Goal: Task Accomplishment & Management: Manage account settings

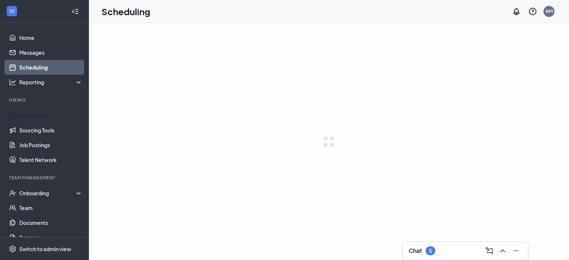
drag, startPoint x: 25, startPoint y: 117, endPoint x: 112, endPoint y: 94, distance: 89.8
click at [25, 117] on link "Applicants" at bounding box center [50, 115] width 63 height 15
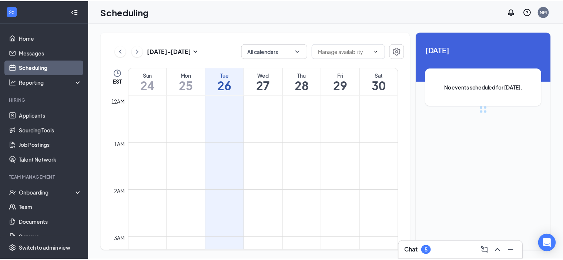
scroll to position [364, 0]
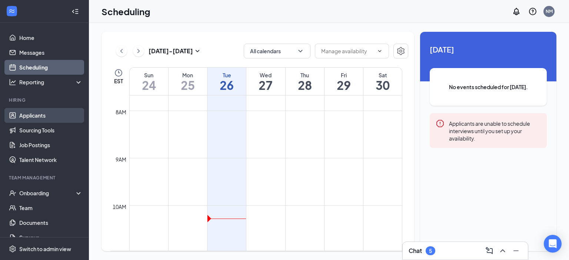
click at [19, 115] on link "Applicants" at bounding box center [50, 115] width 63 height 15
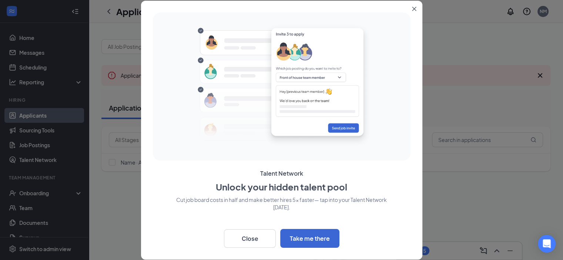
click at [418, 7] on button "Close" at bounding box center [415, 7] width 13 height 13
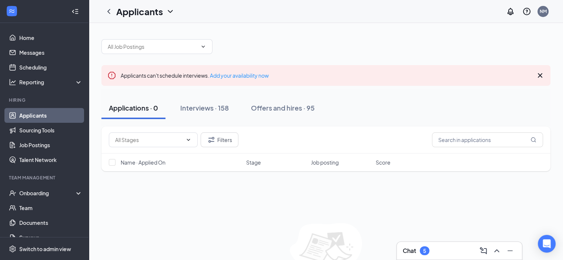
click at [60, 117] on link "Applicants" at bounding box center [50, 115] width 63 height 15
click at [204, 108] on div "Interviews · 158" at bounding box center [204, 107] width 49 height 9
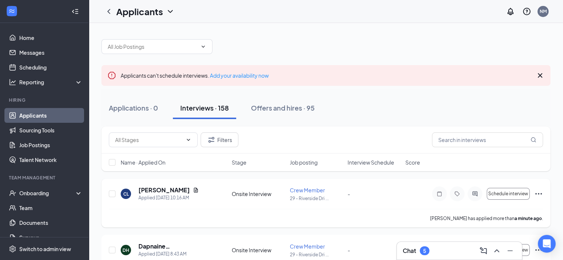
click at [536, 195] on icon "Ellipses" at bounding box center [538, 194] width 9 height 9
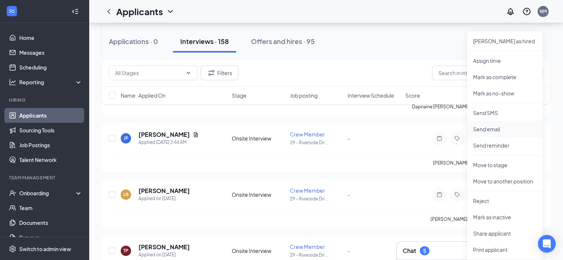
scroll to position [185, 0]
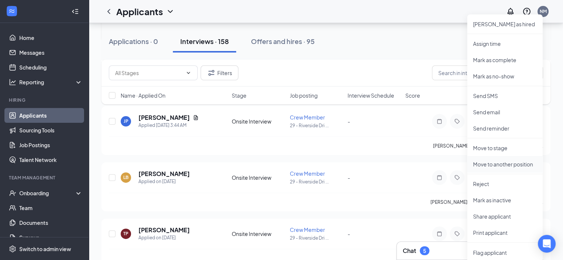
click at [499, 163] on p "Move to another position" at bounding box center [505, 164] width 64 height 7
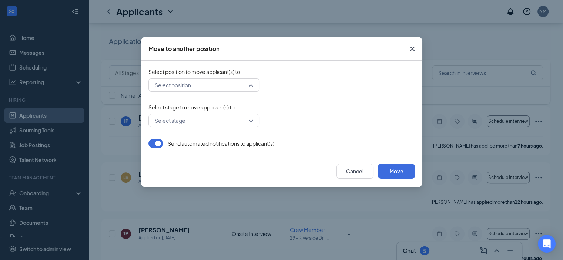
click at [251, 85] on div "Select position" at bounding box center [204, 85] width 111 height 13
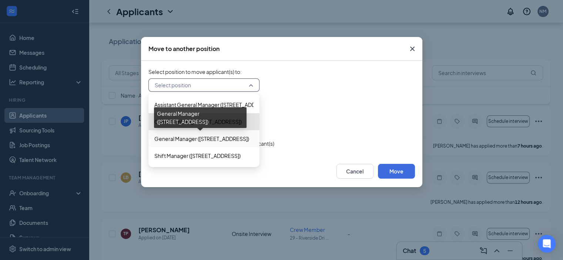
click at [165, 139] on span "General Manager (29 - Riverside Drive)" at bounding box center [201, 139] width 95 height 8
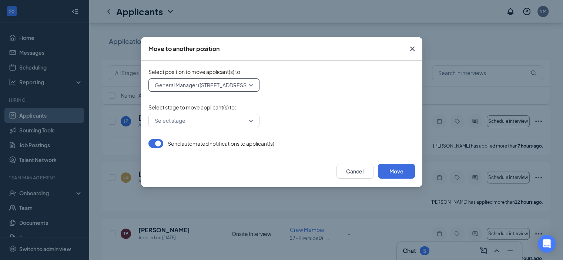
click at [250, 123] on div "Select stage" at bounding box center [204, 120] width 111 height 13
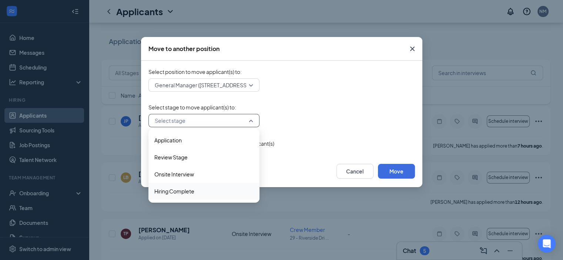
click at [166, 190] on span "Hiring Complete" at bounding box center [174, 191] width 40 height 8
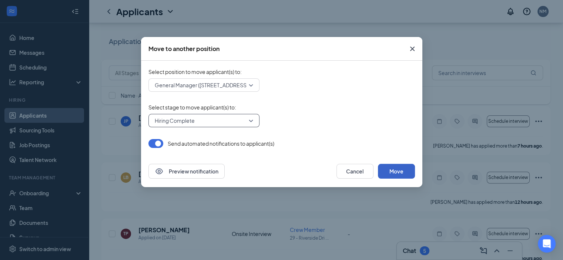
click at [388, 171] on button "Move" at bounding box center [396, 171] width 37 height 15
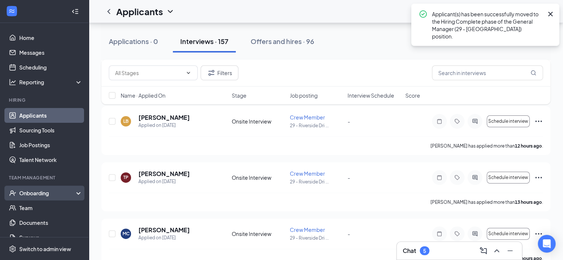
click at [49, 196] on div "Onboarding" at bounding box center [47, 193] width 57 height 7
click at [37, 206] on link "Overview" at bounding box center [50, 208] width 63 height 15
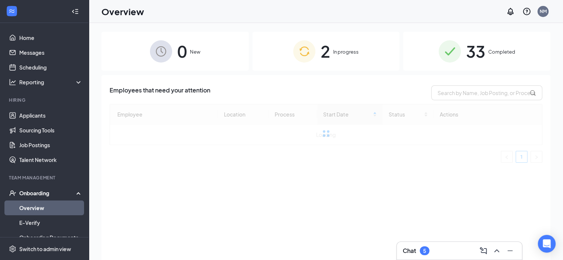
click at [338, 52] on span "In progress" at bounding box center [346, 51] width 26 height 7
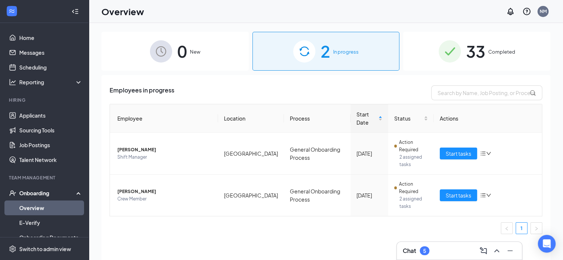
click at [35, 194] on div "Onboarding" at bounding box center [47, 193] width 57 height 7
click at [68, 206] on link "Team" at bounding box center [50, 208] width 63 height 15
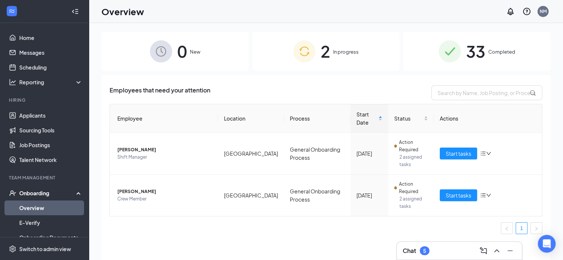
click at [336, 53] on span "In progress" at bounding box center [346, 51] width 26 height 7
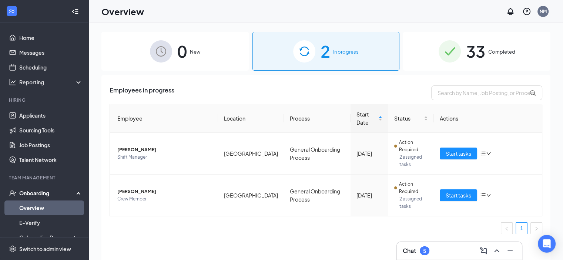
click at [470, 50] on span "33" at bounding box center [475, 52] width 19 height 26
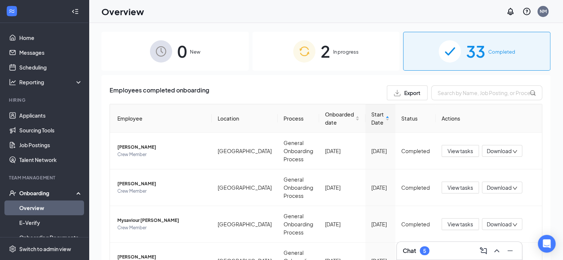
click at [176, 53] on div "0 New" at bounding box center [174, 51] width 147 height 39
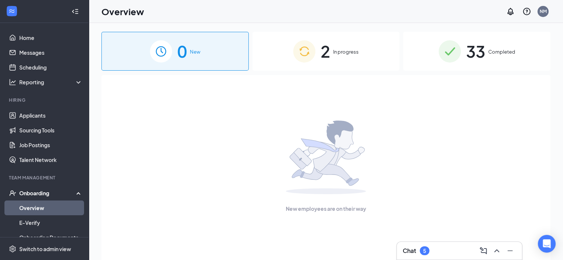
click at [35, 191] on div "Onboarding" at bounding box center [47, 193] width 57 height 7
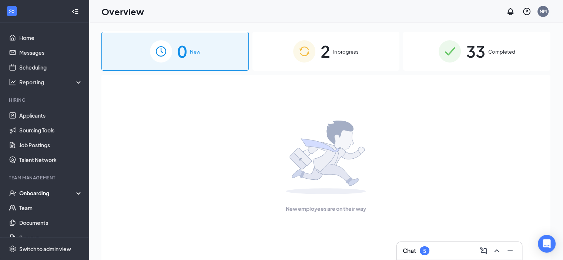
click at [20, 194] on div "Onboarding" at bounding box center [47, 193] width 57 height 7
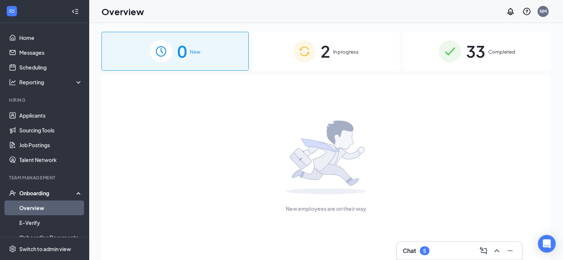
click at [55, 210] on link "Overview" at bounding box center [50, 208] width 63 height 15
click at [334, 53] on span "In progress" at bounding box center [346, 51] width 26 height 7
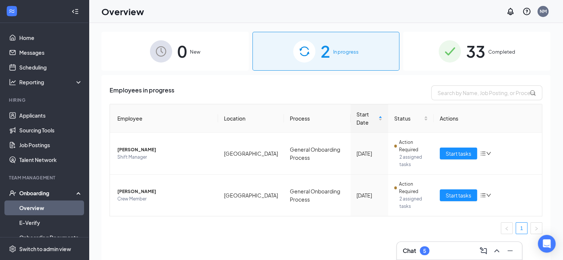
click at [46, 194] on div "Onboarding" at bounding box center [47, 193] width 57 height 7
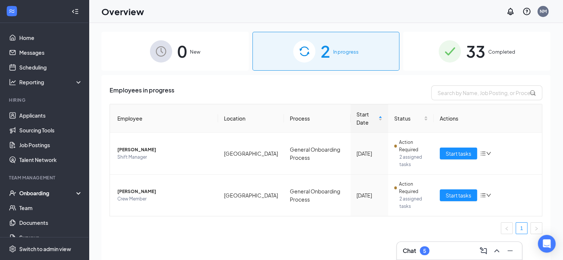
click at [40, 191] on div "Onboarding" at bounding box center [47, 193] width 57 height 7
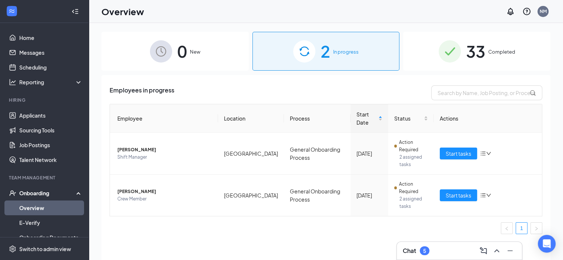
click at [329, 60] on span "2" at bounding box center [326, 52] width 10 height 26
click at [31, 117] on link "Applicants" at bounding box center [50, 115] width 63 height 15
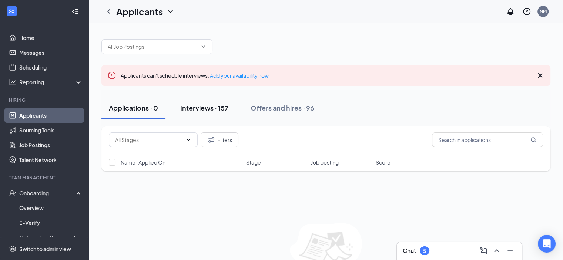
click at [201, 107] on div "Interviews · 157" at bounding box center [204, 107] width 48 height 9
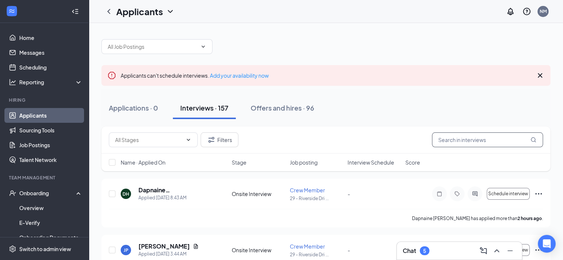
click at [466, 143] on input "text" at bounding box center [487, 140] width 111 height 15
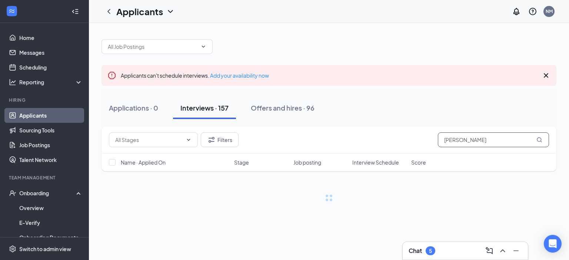
type input "Lamey"
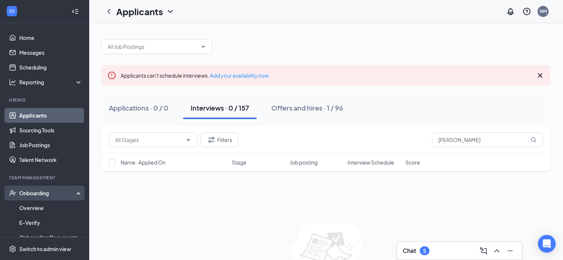
click at [20, 193] on div "Onboarding" at bounding box center [47, 193] width 57 height 7
click at [27, 197] on div "Onboarding" at bounding box center [44, 193] width 89 height 15
click at [32, 207] on link "Overview" at bounding box center [50, 208] width 63 height 15
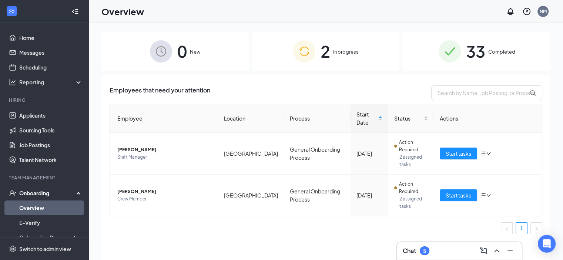
click at [154, 52] on img at bounding box center [161, 51] width 22 height 22
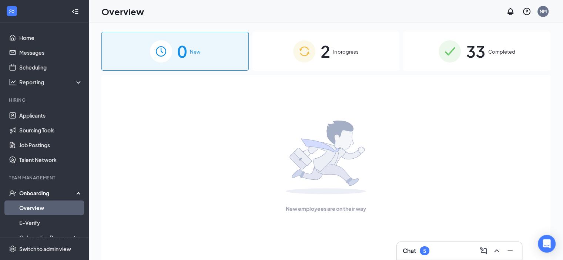
click at [356, 53] on span "In progress" at bounding box center [346, 51] width 26 height 7
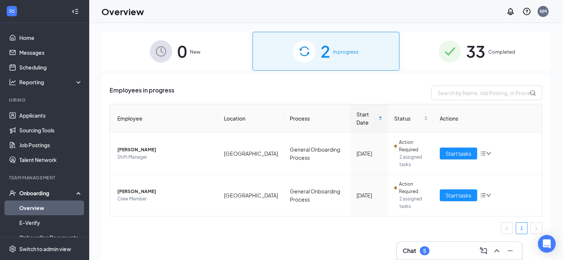
click at [46, 194] on div "Onboarding" at bounding box center [47, 193] width 57 height 7
click at [27, 208] on link "Team" at bounding box center [50, 208] width 63 height 15
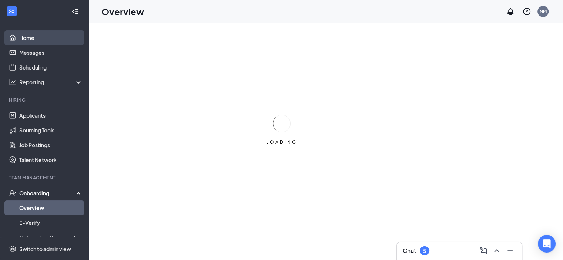
click at [21, 37] on link "Home" at bounding box center [50, 37] width 63 height 15
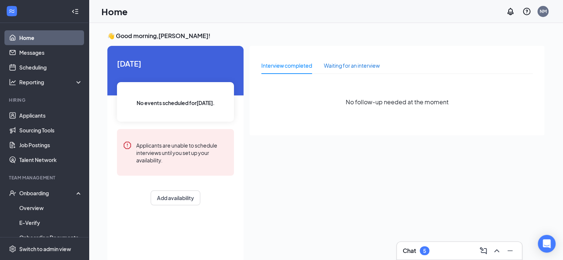
click at [352, 66] on div "Waiting for an interview" at bounding box center [352, 65] width 56 height 8
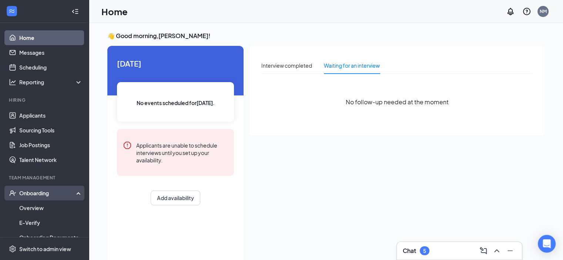
click at [25, 188] on div "Onboarding" at bounding box center [44, 193] width 89 height 15
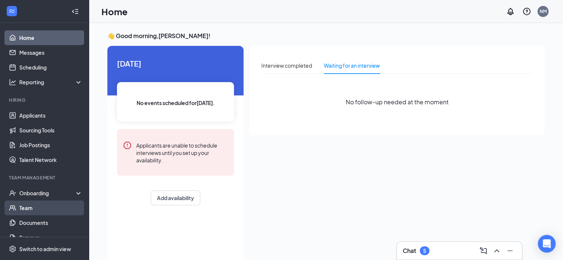
click at [24, 207] on link "Team" at bounding box center [50, 208] width 63 height 15
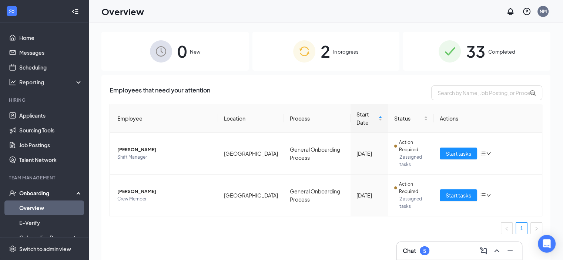
click at [337, 51] on span "In progress" at bounding box center [346, 51] width 26 height 7
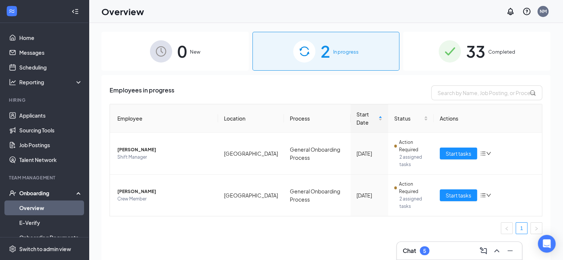
click at [337, 51] on span "In progress" at bounding box center [346, 51] width 26 height 7
click at [470, 51] on span "33" at bounding box center [475, 52] width 19 height 26
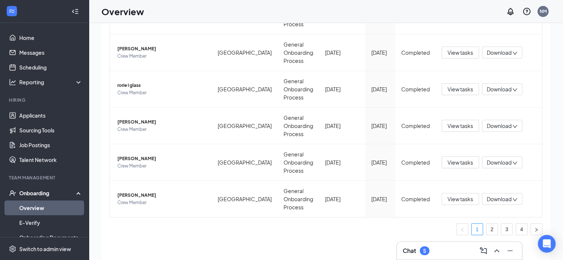
scroll to position [33, 0]
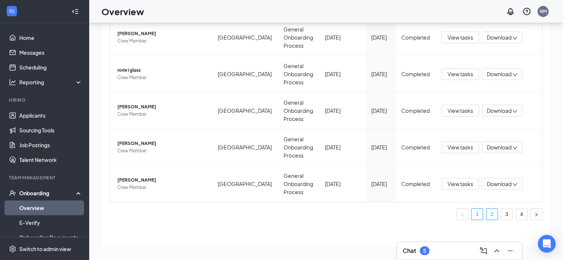
click at [487, 215] on link "2" at bounding box center [492, 214] width 11 height 11
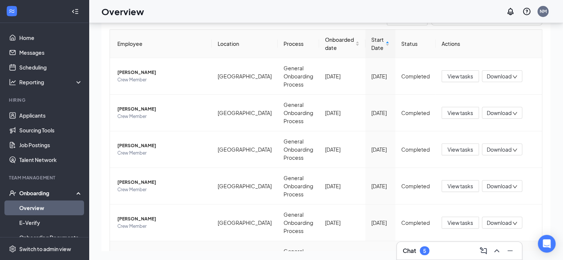
scroll to position [264, 0]
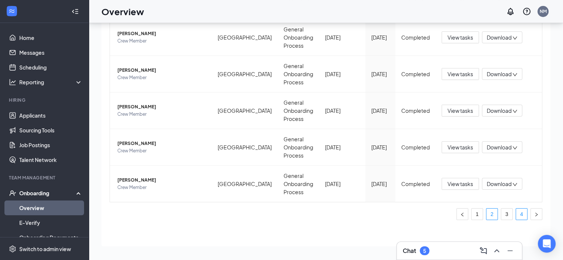
click at [516, 213] on link "4" at bounding box center [521, 214] width 11 height 11
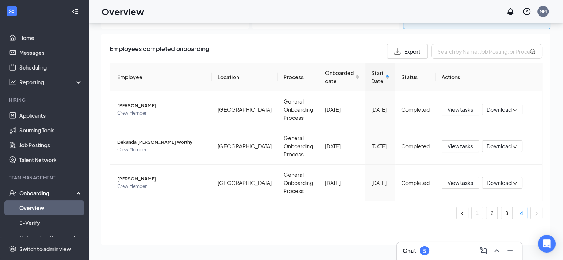
scroll to position [7, 0]
click at [501, 211] on link "3" at bounding box center [506, 213] width 11 height 11
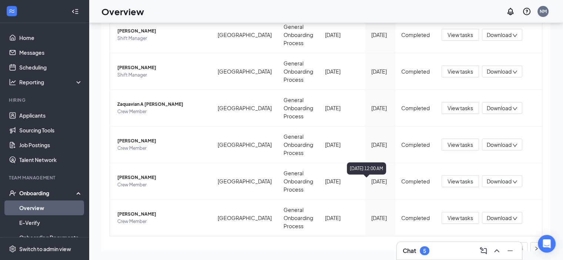
scroll to position [264, 0]
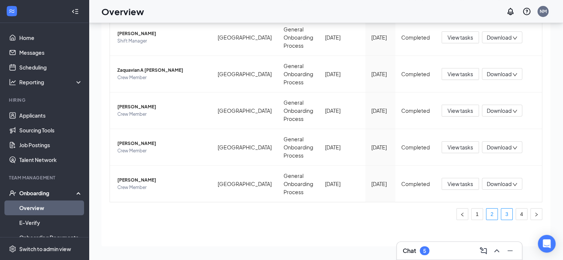
click at [487, 215] on link "2" at bounding box center [492, 214] width 11 height 11
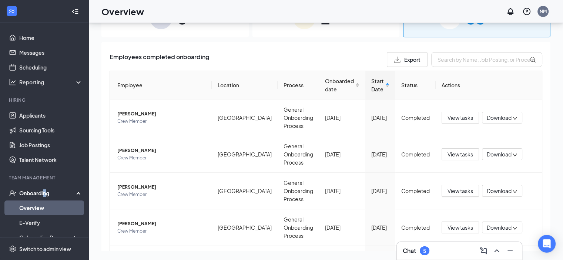
click at [44, 190] on div "Onboarding" at bounding box center [47, 193] width 57 height 7
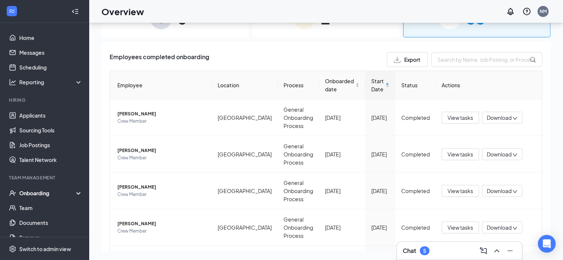
click at [77, 194] on icon at bounding box center [80, 194] width 6 height 0
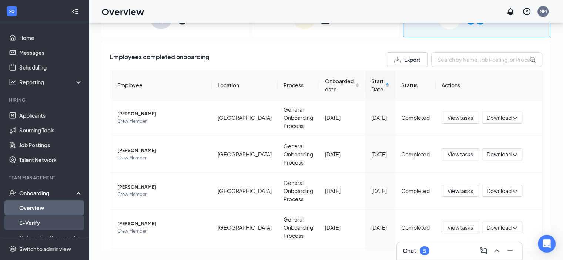
click at [20, 223] on link "E-Verify" at bounding box center [50, 223] width 63 height 15
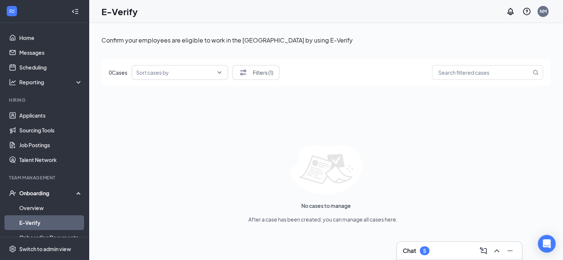
click at [42, 192] on div "Onboarding" at bounding box center [47, 193] width 57 height 7
click at [39, 194] on div "Onboarding" at bounding box center [47, 193] width 57 height 7
click at [48, 207] on link "Overview" at bounding box center [50, 208] width 63 height 15
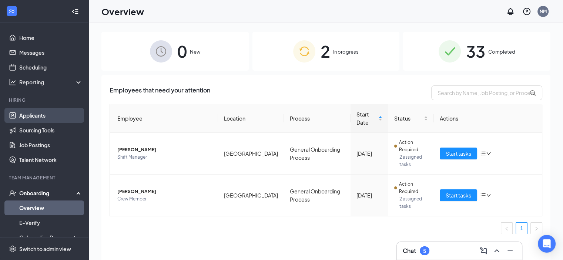
click at [19, 115] on link "Applicants" at bounding box center [50, 115] width 63 height 15
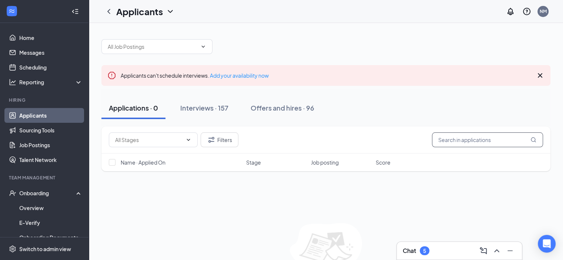
click at [483, 141] on input "text" at bounding box center [487, 140] width 111 height 15
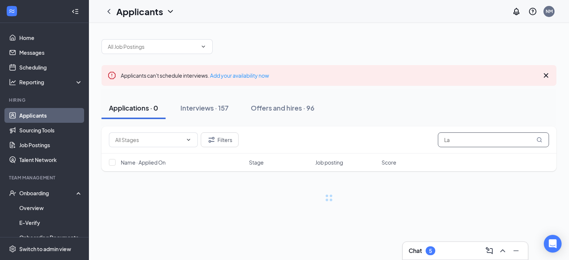
type input "L"
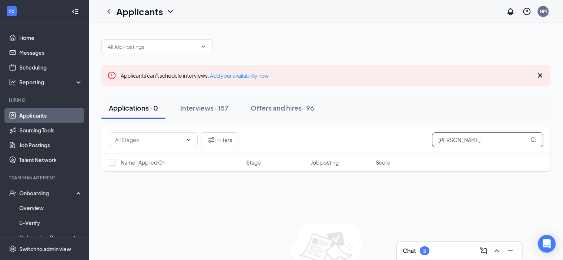
type input "Christopher"
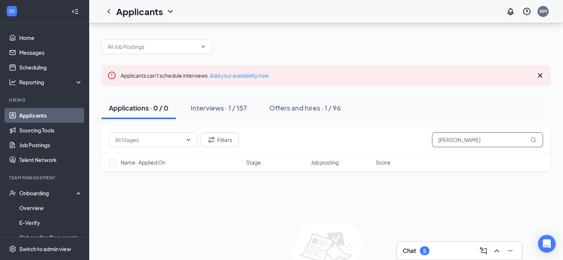
scroll to position [43, 0]
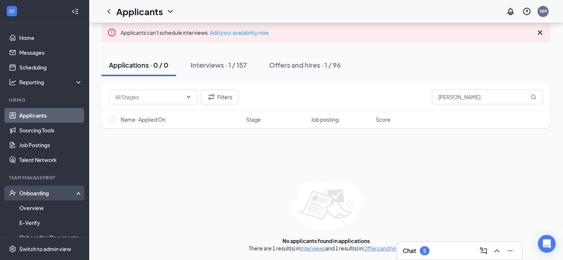
click at [44, 192] on div "Onboarding" at bounding box center [47, 193] width 57 height 7
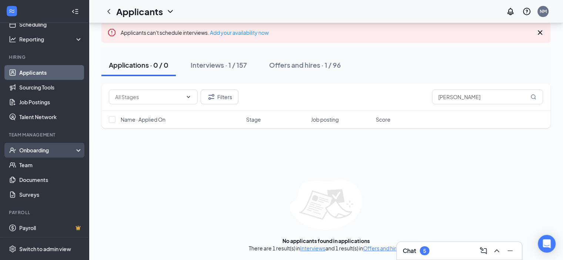
scroll to position [7, 0]
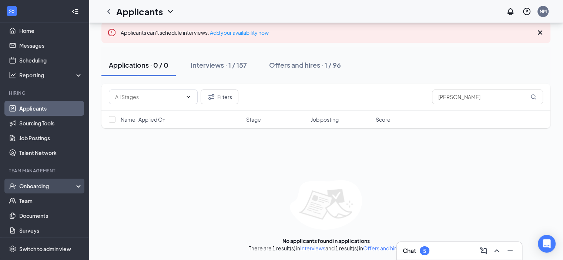
click at [37, 185] on div "Onboarding" at bounding box center [47, 186] width 57 height 7
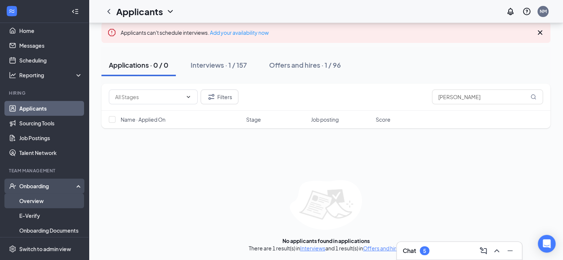
click at [30, 200] on link "Overview" at bounding box center [50, 201] width 63 height 15
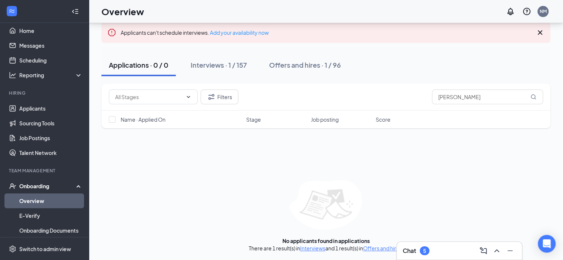
scroll to position [33, 0]
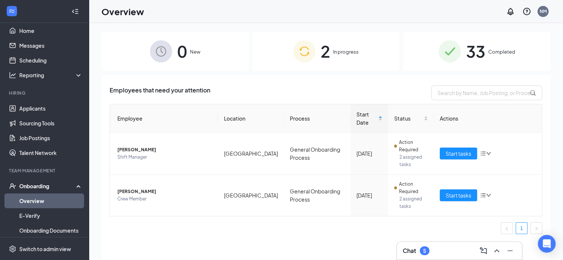
click at [358, 52] on span "In progress" at bounding box center [346, 51] width 26 height 7
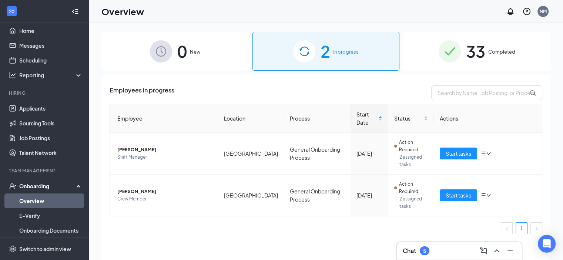
click at [487, 51] on div "33 Completed" at bounding box center [476, 51] width 147 height 39
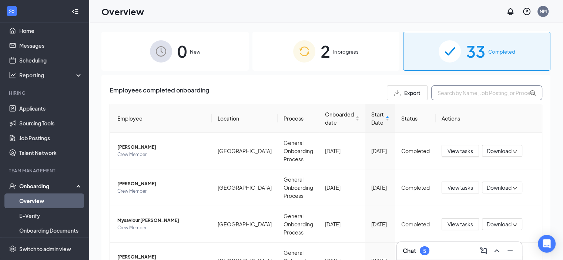
click at [476, 94] on input "text" at bounding box center [486, 93] width 111 height 15
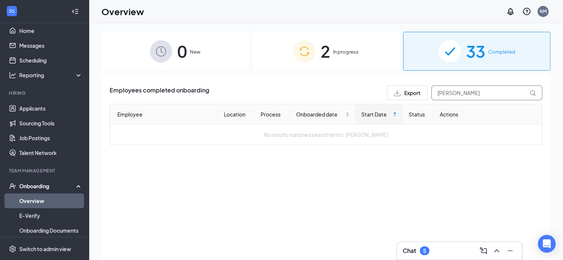
type input "[PERSON_NAME]"
click at [41, 187] on div "Onboarding" at bounding box center [47, 186] width 57 height 7
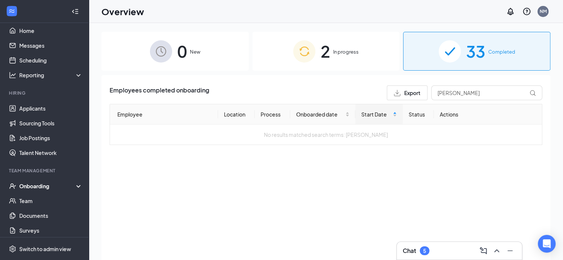
click at [41, 187] on div "Onboarding" at bounding box center [47, 186] width 57 height 7
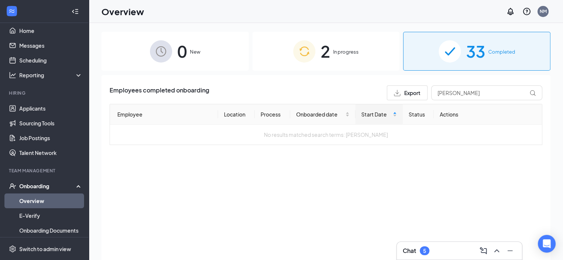
click at [36, 198] on link "Overview" at bounding box center [50, 201] width 63 height 15
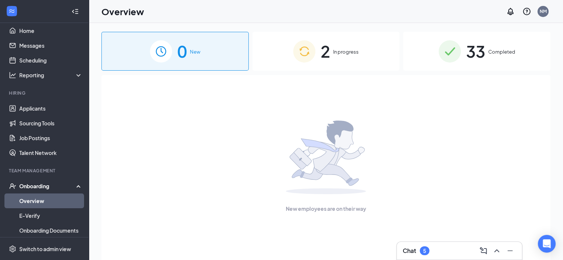
click at [361, 52] on div "2 In progress" at bounding box center [326, 51] width 147 height 39
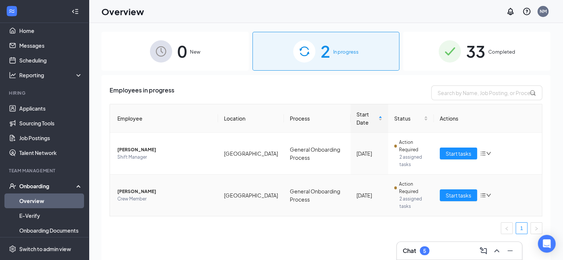
click at [484, 196] on icon "bars" at bounding box center [483, 196] width 6 height 6
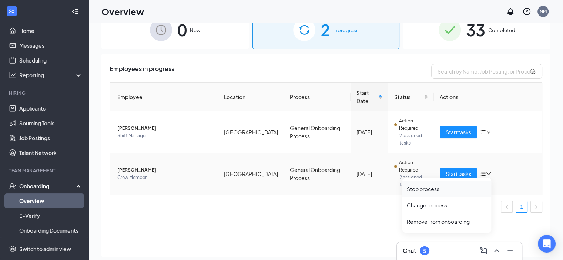
scroll to position [33, 0]
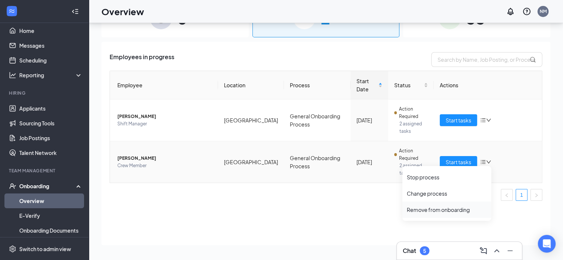
click at [437, 208] on div "Remove from onboarding" at bounding box center [447, 209] width 80 height 7
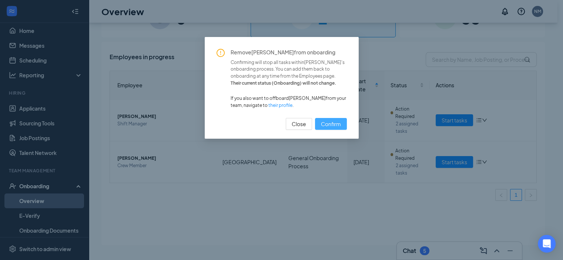
click at [337, 127] on span "Confirm" at bounding box center [331, 124] width 20 height 8
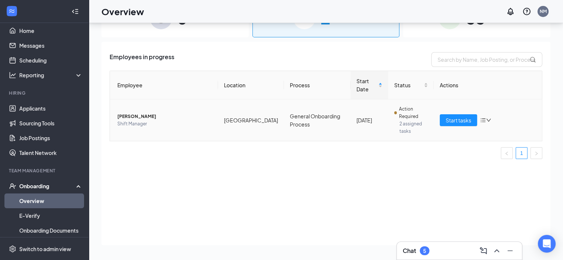
click at [485, 120] on icon "bars" at bounding box center [483, 121] width 5 height 4
click at [433, 168] on div "Remove from onboarding" at bounding box center [447, 168] width 80 height 7
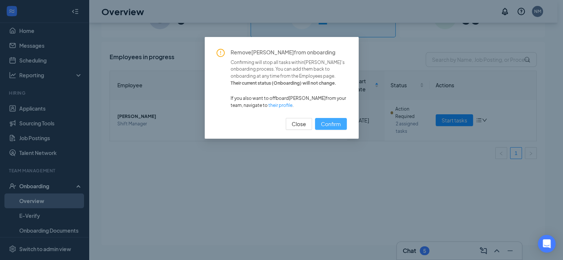
click at [344, 123] on button "Confirm" at bounding box center [331, 124] width 32 height 12
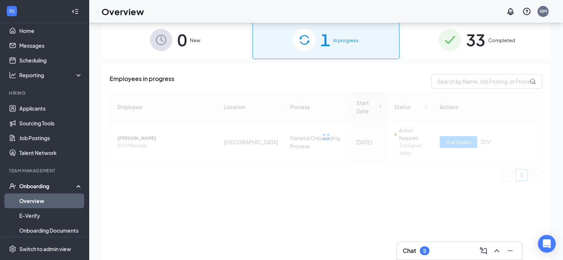
scroll to position [0, 0]
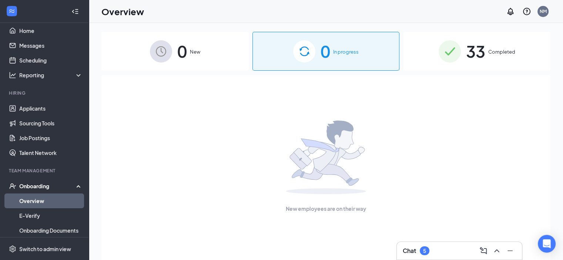
click at [48, 186] on div "Onboarding" at bounding box center [47, 186] width 57 height 7
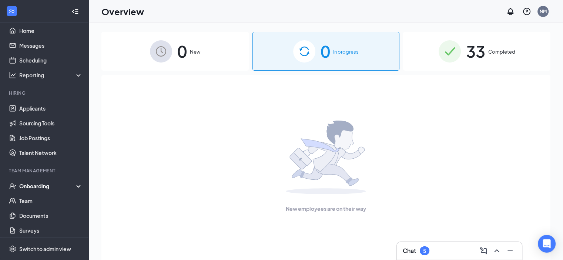
click at [31, 184] on div "Onboarding" at bounding box center [47, 186] width 57 height 7
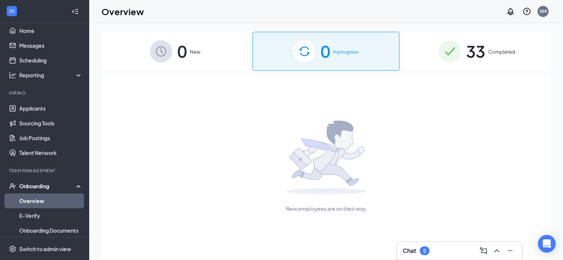
click at [44, 199] on link "Overview" at bounding box center [50, 201] width 63 height 15
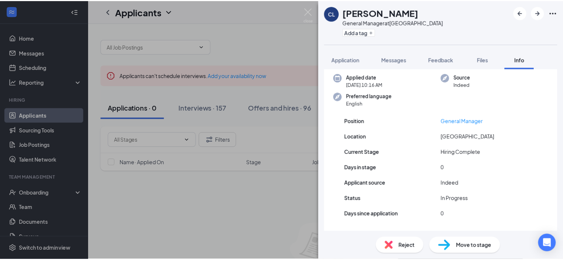
scroll to position [46, 0]
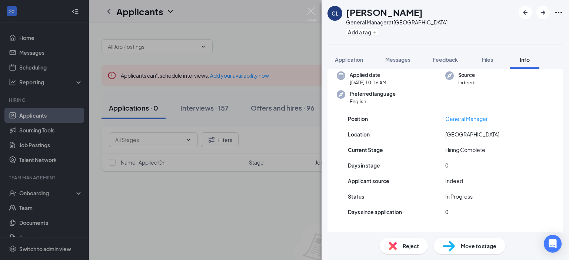
click at [483, 248] on span "Move to stage" at bounding box center [479, 246] width 36 height 8
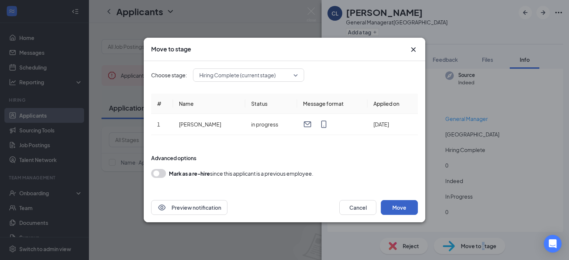
click at [397, 209] on button "Move" at bounding box center [399, 207] width 37 height 15
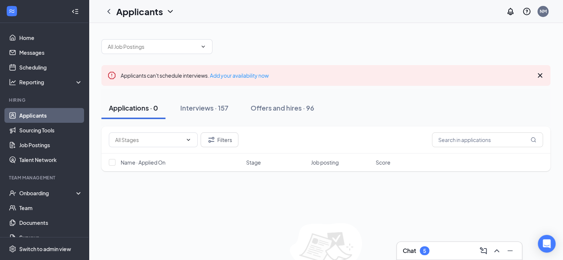
click at [270, 40] on div at bounding box center [325, 43] width 449 height 22
click at [41, 192] on div "Onboarding" at bounding box center [47, 193] width 57 height 7
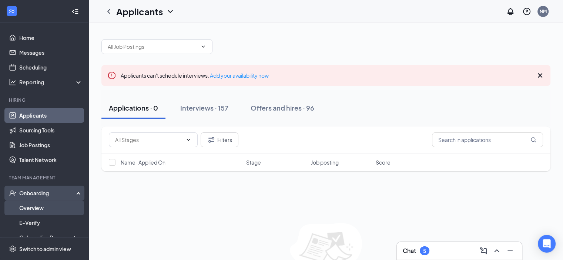
click at [34, 210] on link "Overview" at bounding box center [50, 208] width 63 height 15
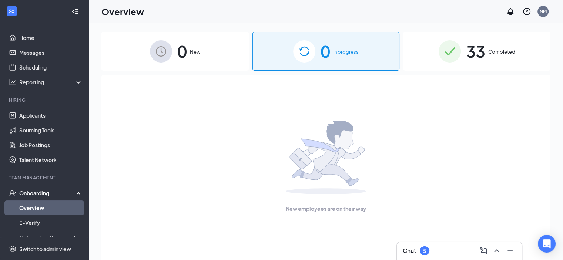
click at [336, 46] on div "0 In progress" at bounding box center [326, 51] width 147 height 39
click at [366, 53] on div "0 In progress" at bounding box center [326, 51] width 147 height 39
click at [17, 191] on div "Onboarding" at bounding box center [44, 193] width 89 height 15
click at [28, 207] on link "Team" at bounding box center [50, 208] width 63 height 15
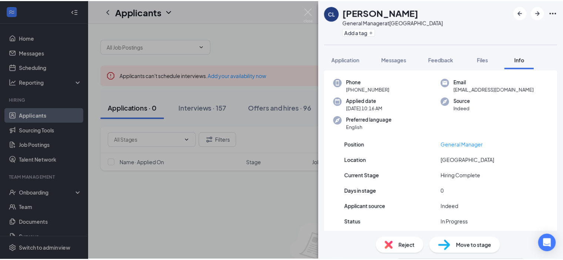
scroll to position [46, 0]
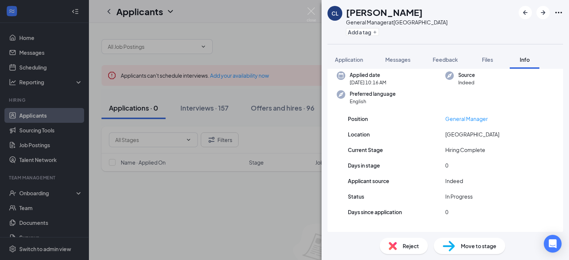
click at [458, 243] on div "Move to stage" at bounding box center [469, 246] width 71 height 16
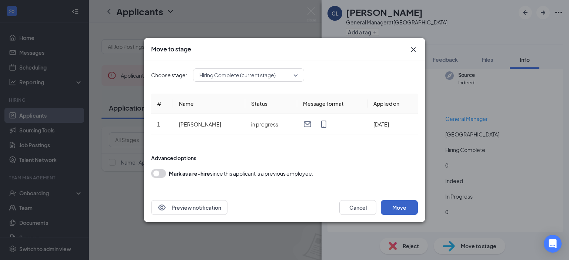
click at [399, 206] on button "Move" at bounding box center [399, 207] width 37 height 15
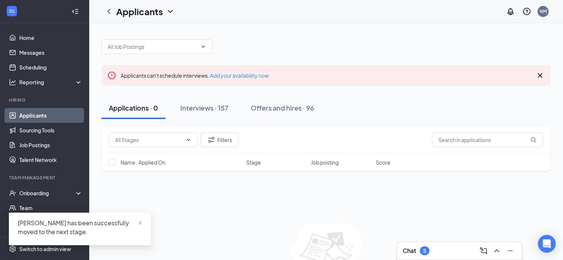
click at [112, 230] on div "[PERSON_NAME] has been successfully moved to the next stage." at bounding box center [80, 228] width 124 height 18
drag, startPoint x: 169, startPoint y: 179, endPoint x: 147, endPoint y: 185, distance: 23.0
click at [167, 179] on div "Filters Name · Applied On Stage Job posting Score No applicants found in applic…" at bounding box center [325, 211] width 449 height 169
click at [131, 23] on div "Applicants can't schedule interviews. Add your availability now Applications · …" at bounding box center [326, 163] width 474 height 281
click at [40, 36] on link "Home" at bounding box center [50, 37] width 63 height 15
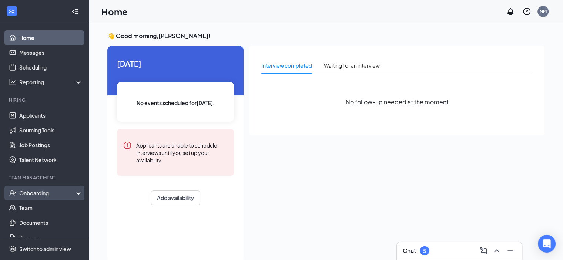
click at [38, 192] on div "Onboarding" at bounding box center [47, 193] width 57 height 7
click at [37, 207] on link "Overview" at bounding box center [50, 208] width 63 height 15
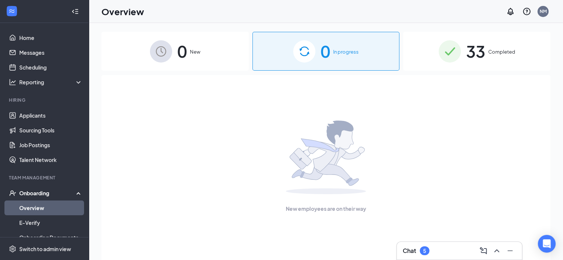
click at [310, 53] on img at bounding box center [304, 51] width 22 height 22
drag, startPoint x: 43, startPoint y: 190, endPoint x: 41, endPoint y: 196, distance: 6.8
click at [43, 190] on div "Onboarding" at bounding box center [47, 193] width 57 height 7
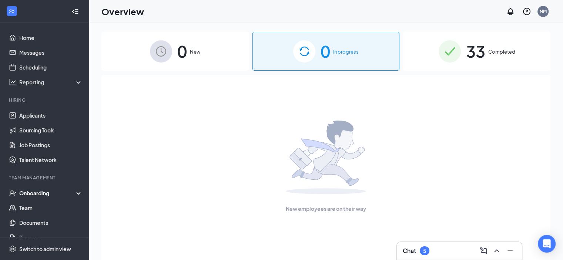
click at [30, 194] on div "Onboarding" at bounding box center [47, 193] width 57 height 7
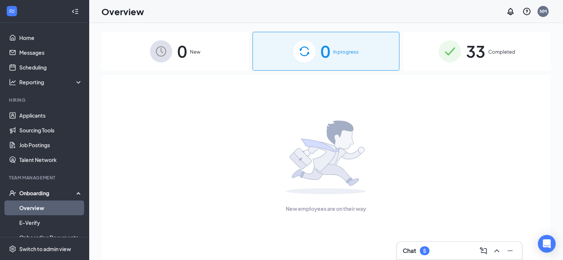
click at [52, 204] on link "Overview" at bounding box center [50, 208] width 63 height 15
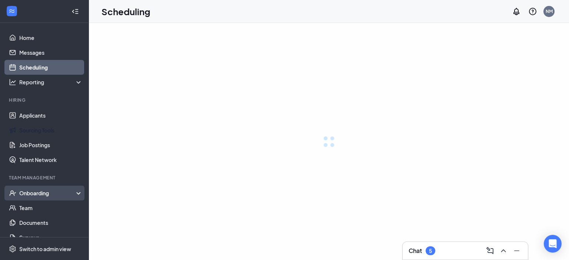
click at [25, 193] on div "Onboarding" at bounding box center [51, 193] width 64 height 7
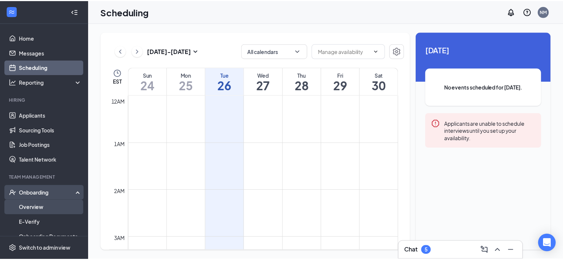
scroll to position [364, 0]
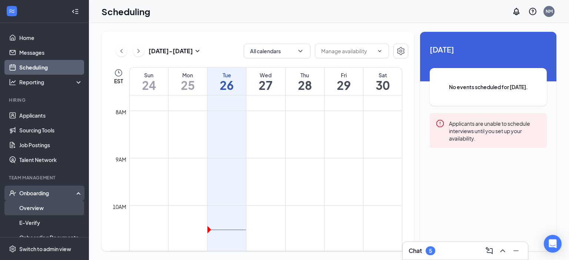
click at [23, 205] on link "Overview" at bounding box center [50, 208] width 63 height 15
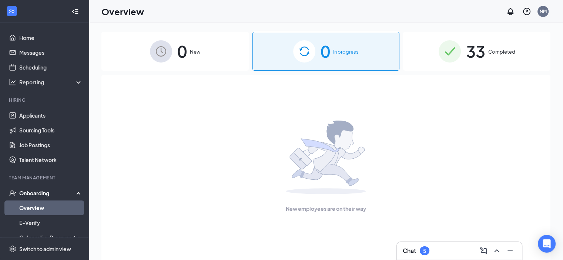
click at [316, 58] on div "0 In progress" at bounding box center [326, 51] width 147 height 39
click at [36, 194] on div "Onboarding" at bounding box center [47, 193] width 57 height 7
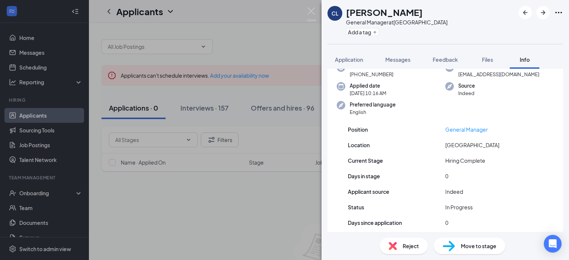
scroll to position [46, 0]
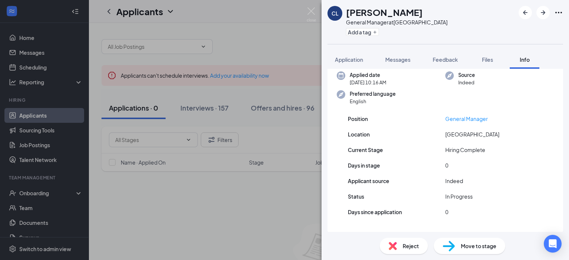
click at [478, 247] on span "Move to stage" at bounding box center [479, 246] width 36 height 8
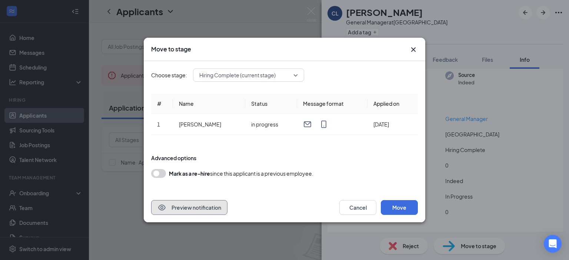
click at [221, 207] on button "Preview notification" at bounding box center [189, 207] width 76 height 15
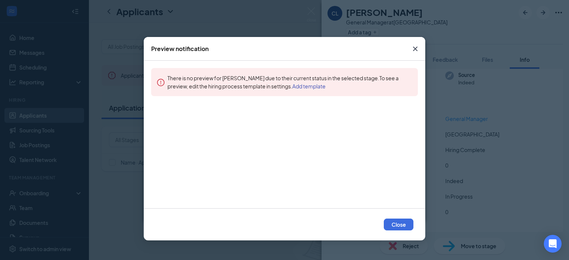
click at [300, 88] on link "Add template" at bounding box center [308, 86] width 33 height 7
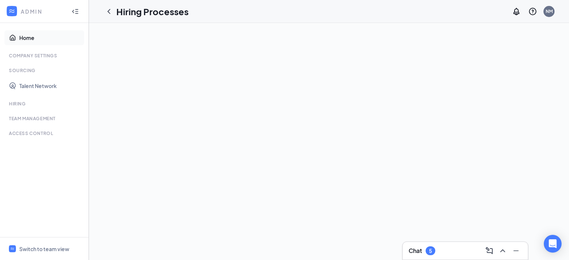
click at [19, 36] on link "Home" at bounding box center [50, 37] width 63 height 15
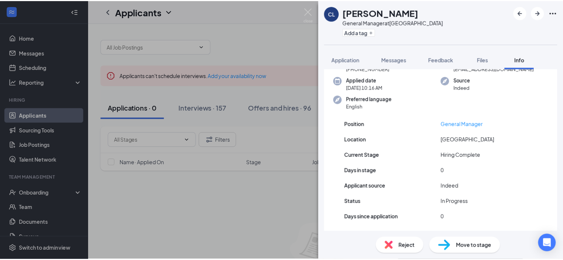
scroll to position [46, 0]
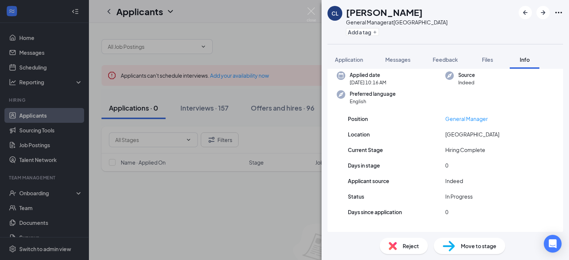
click at [486, 245] on span "Move to stage" at bounding box center [479, 246] width 36 height 8
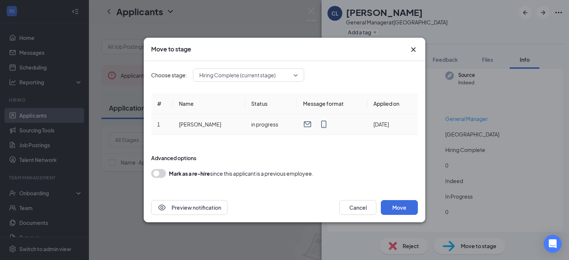
click at [201, 125] on td "[PERSON_NAME]" at bounding box center [209, 124] width 72 height 21
click at [293, 74] on span "Hiring Complete (current stage)" at bounding box center [248, 75] width 99 height 11
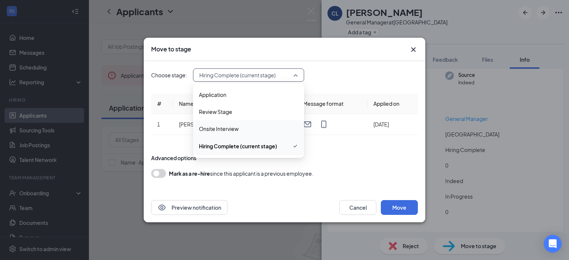
click at [210, 151] on span "Hiring Complete (current stage)" at bounding box center [248, 146] width 99 height 9
click at [340, 77] on div "Choose stage: 3960294 Hiring Complete (current stage) 3960292 3960295 3960293 A…" at bounding box center [284, 75] width 267 height 13
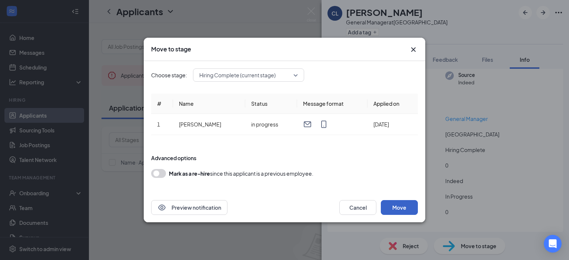
click at [396, 207] on button "Move" at bounding box center [399, 207] width 37 height 15
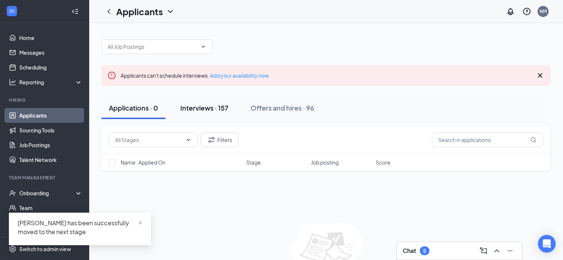
click at [198, 104] on div "Interviews · 157" at bounding box center [204, 107] width 48 height 9
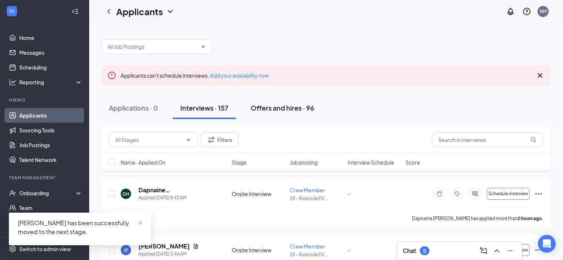
click at [261, 107] on div "Offers and hires · 96" at bounding box center [283, 107] width 64 height 9
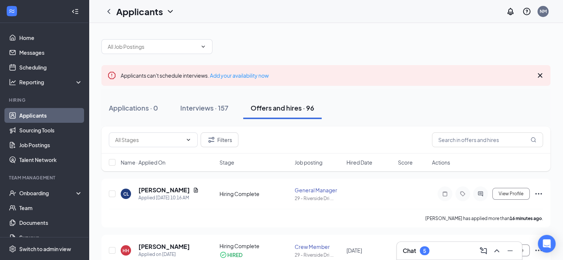
scroll to position [37, 0]
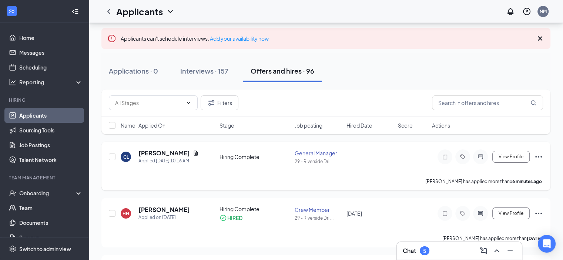
click at [538, 156] on icon "Ellipses" at bounding box center [538, 157] width 9 height 9
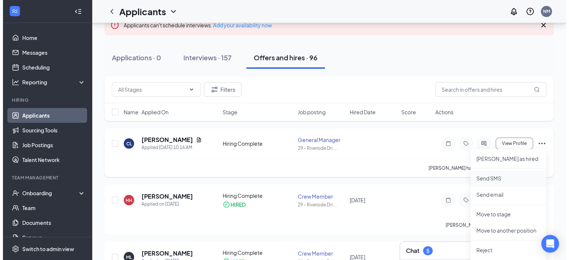
scroll to position [74, 0]
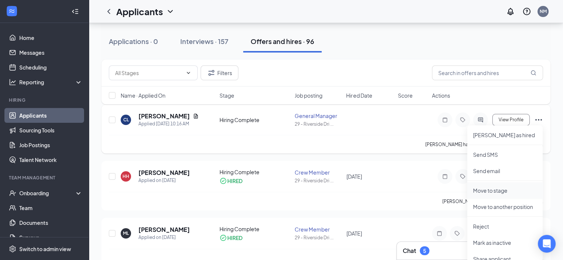
click at [505, 191] on p "Move to stage" at bounding box center [505, 190] width 64 height 7
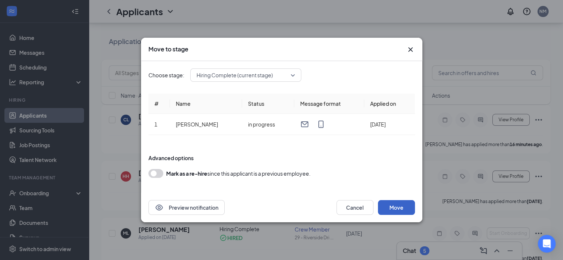
click at [394, 205] on button "Move" at bounding box center [396, 207] width 37 height 15
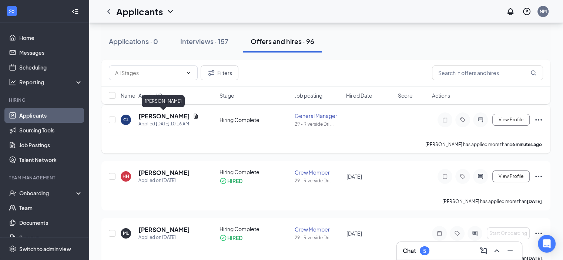
click at [156, 117] on h5 "Christopher Lamey" at bounding box center [164, 116] width 51 height 8
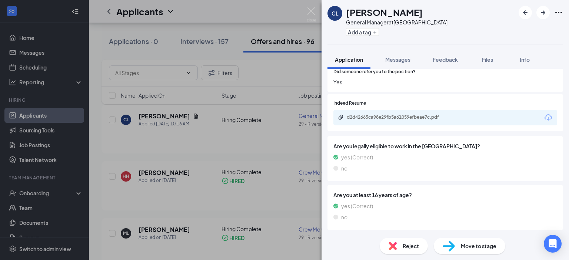
scroll to position [627, 0]
click at [471, 245] on span "Move to stage" at bounding box center [479, 246] width 36 height 8
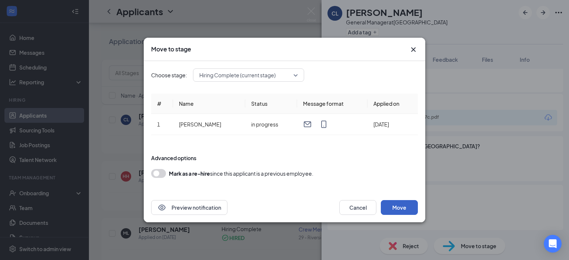
drag, startPoint x: 398, startPoint y: 205, endPoint x: 375, endPoint y: 193, distance: 26.3
click at [399, 205] on button "Move" at bounding box center [399, 207] width 37 height 15
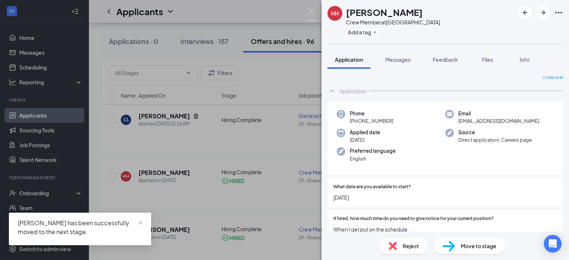
click at [29, 191] on div "HH Hannah Heaton Crew Member at 29 - Riverside Drive Add a tag Application Mess…" at bounding box center [284, 130] width 569 height 260
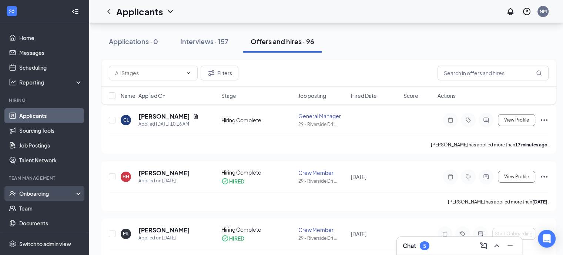
click at [40, 192] on div "Onboarding" at bounding box center [47, 193] width 57 height 7
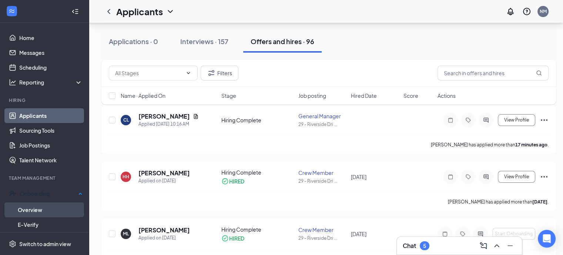
click at [35, 207] on link "Overview" at bounding box center [50, 209] width 65 height 15
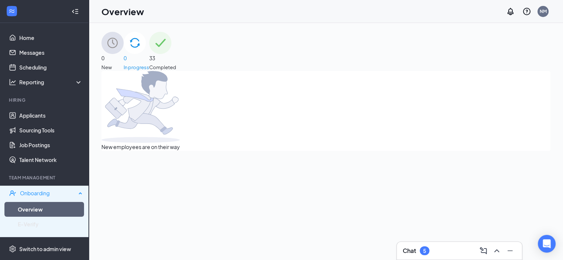
click at [61, 192] on div "Onboarding" at bounding box center [48, 193] width 56 height 7
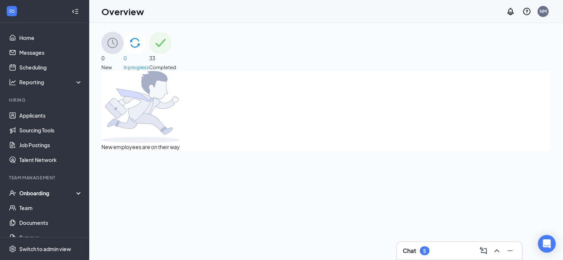
click at [29, 194] on div "Onboarding" at bounding box center [47, 193] width 57 height 7
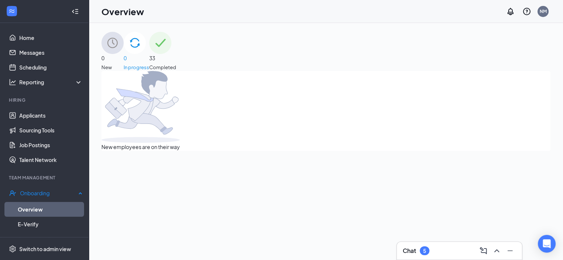
click at [24, 207] on link "Overview" at bounding box center [50, 209] width 65 height 15
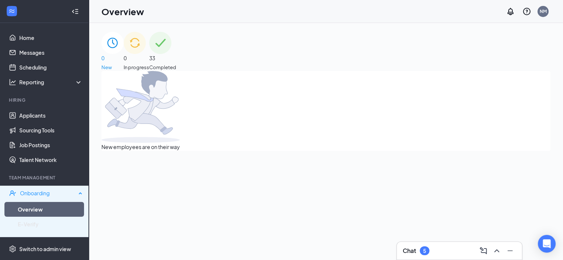
click at [19, 191] on div "Onboarding" at bounding box center [44, 193] width 89 height 15
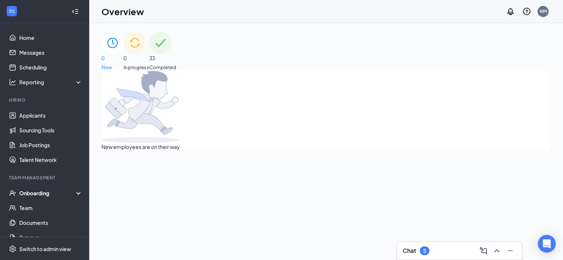
click at [176, 54] on span "33" at bounding box center [162, 58] width 27 height 8
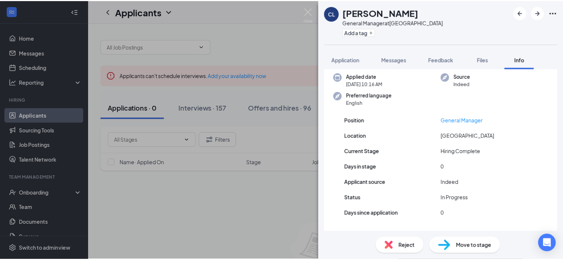
scroll to position [46, 0]
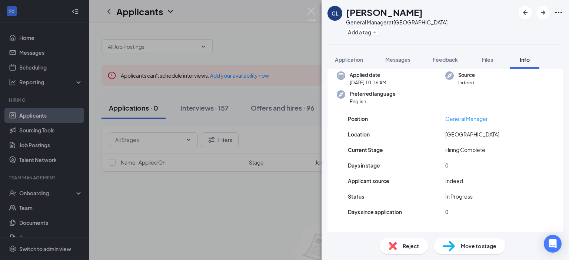
click at [492, 244] on span "Move to stage" at bounding box center [479, 246] width 36 height 8
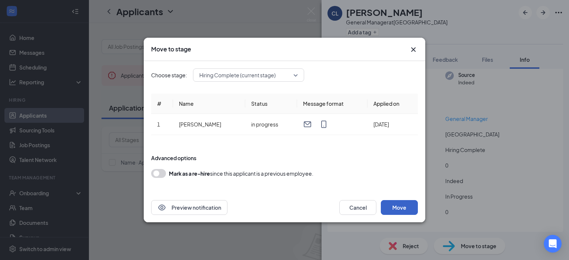
click at [394, 210] on button "Move" at bounding box center [399, 207] width 37 height 15
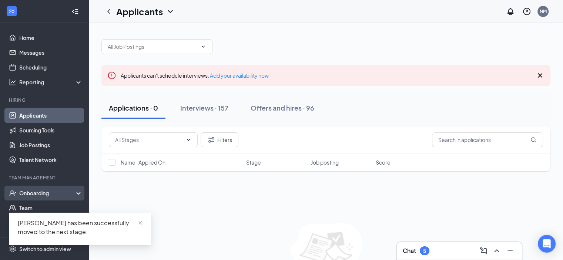
click at [40, 193] on div "Onboarding" at bounding box center [47, 193] width 57 height 7
click at [36, 207] on link "Overview" at bounding box center [50, 208] width 63 height 15
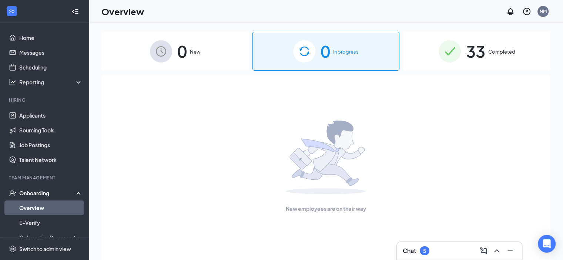
click at [327, 51] on span "0" at bounding box center [326, 52] width 10 height 26
click at [36, 39] on link "Home" at bounding box center [50, 37] width 63 height 15
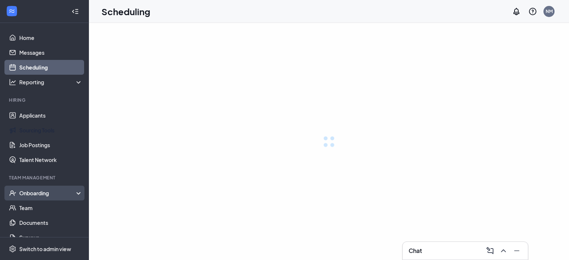
click at [27, 194] on div "Onboarding" at bounding box center [51, 193] width 64 height 7
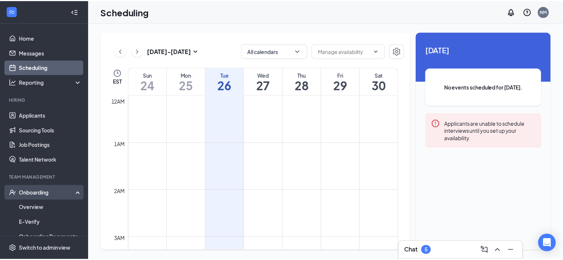
scroll to position [364, 0]
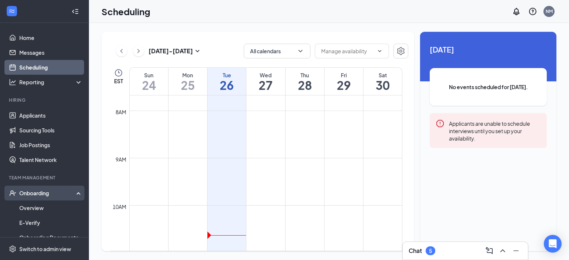
click at [26, 194] on div "Onboarding" at bounding box center [47, 193] width 57 height 7
click at [38, 191] on div "Onboarding" at bounding box center [47, 193] width 57 height 7
click at [40, 208] on link "Overview" at bounding box center [50, 208] width 63 height 15
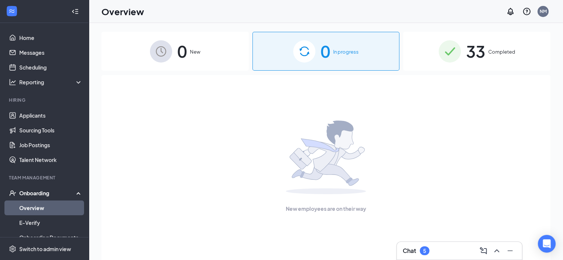
click at [19, 201] on link "Overview" at bounding box center [50, 208] width 63 height 15
